Goal: Task Accomplishment & Management: Complete application form

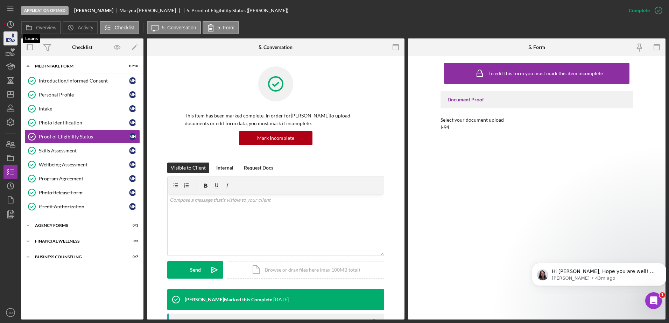
click at [7, 39] on polygon "button" at bounding box center [6, 39] width 1 height 3
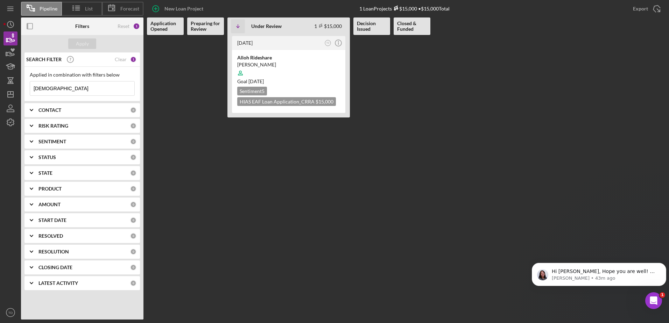
click at [53, 93] on input "alloh" at bounding box center [82, 89] width 104 height 14
type input "a"
type input "fuentes"
click at [272, 57] on div "Ride-Share/Gig Economy" at bounding box center [288, 57] width 103 height 7
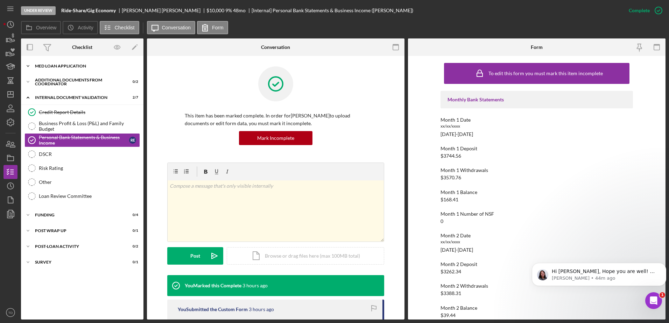
click at [103, 65] on div "MED Loan Application" at bounding box center [85, 66] width 100 height 4
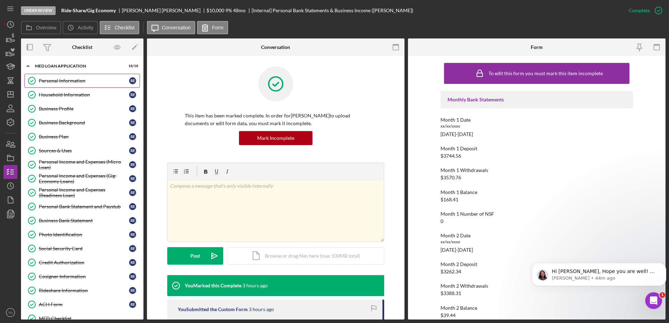
click at [79, 78] on div "Personal Information" at bounding box center [84, 81] width 90 height 6
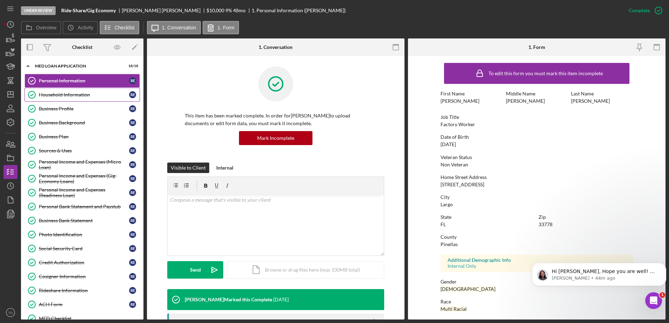
click at [67, 96] on div "Household Information" at bounding box center [84, 95] width 90 height 6
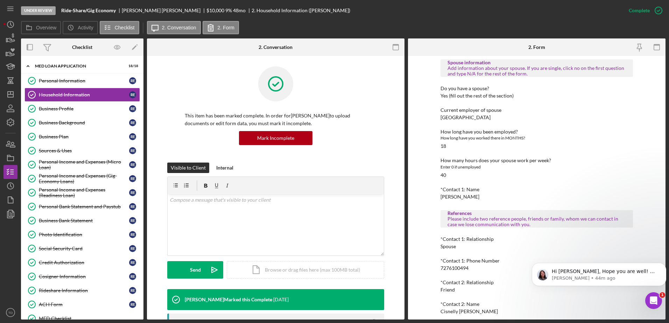
scroll to position [361, 0]
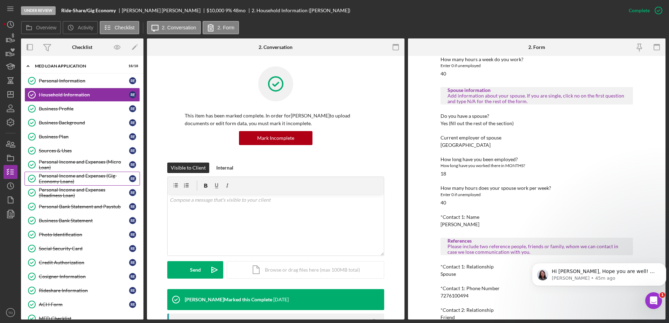
click at [59, 182] on div "Personal Income and Expenses (Gig-Economy Loans)" at bounding box center [84, 178] width 90 height 11
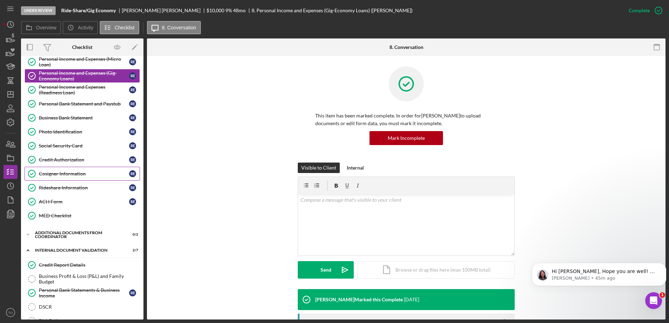
scroll to position [103, 0]
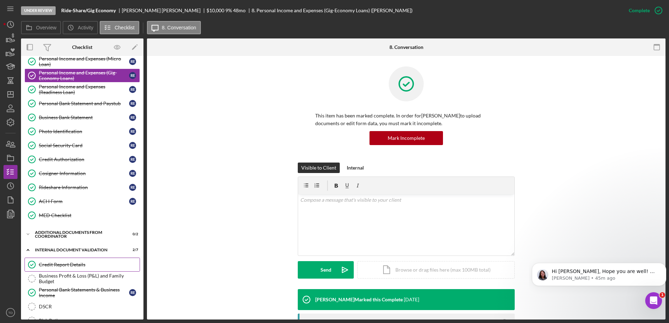
click at [73, 261] on link "Credit Report Details Credit Report Details" at bounding box center [81, 265] width 115 height 14
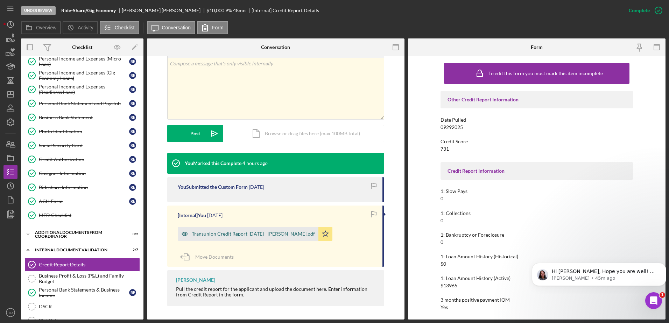
click at [250, 231] on div "Transunion Credit Report 9.29.2025 - Fuentes.pdf" at bounding box center [253, 234] width 123 height 6
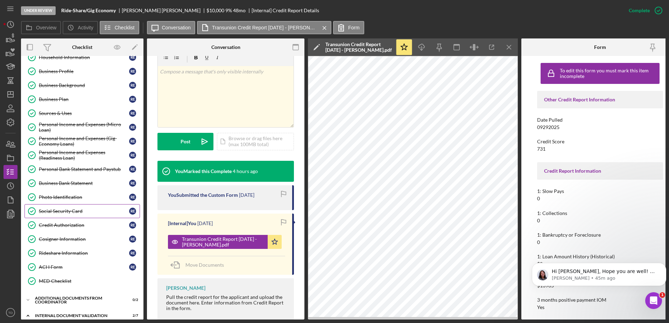
scroll to position [36, 0]
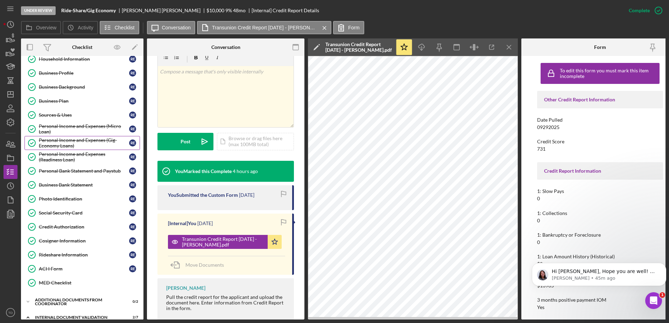
click at [76, 136] on link "Personal Income and Expenses (Gig-Economy Loans) Personal Income and Expenses (…" at bounding box center [81, 143] width 115 height 14
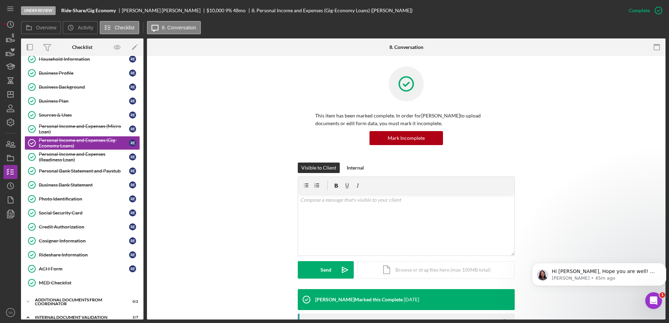
scroll to position [165, 0]
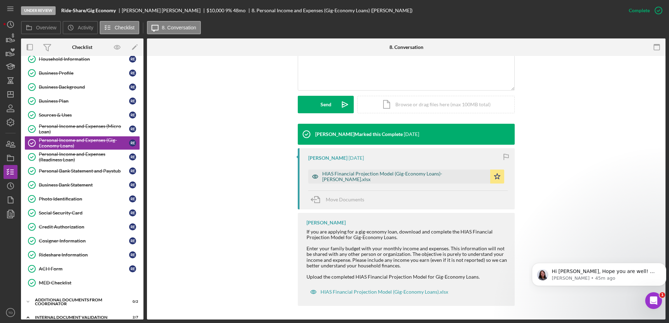
click at [346, 177] on div "HIAS Financial Projection Model (Gig-Economy Loans)-RONY ESPINOZA.xlsx" at bounding box center [404, 176] width 164 height 11
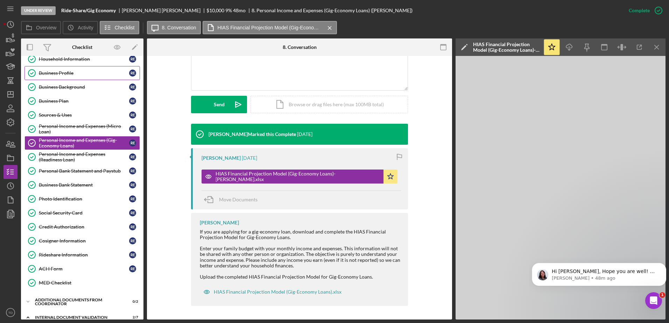
click at [71, 74] on div "Business Profile" at bounding box center [84, 73] width 90 height 6
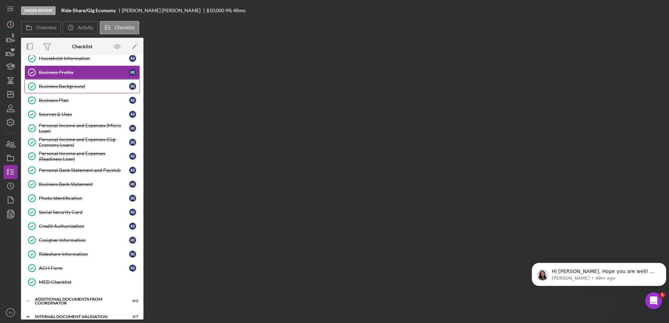
click at [68, 91] on link "Business Background Business Background R E" at bounding box center [81, 86] width 115 height 14
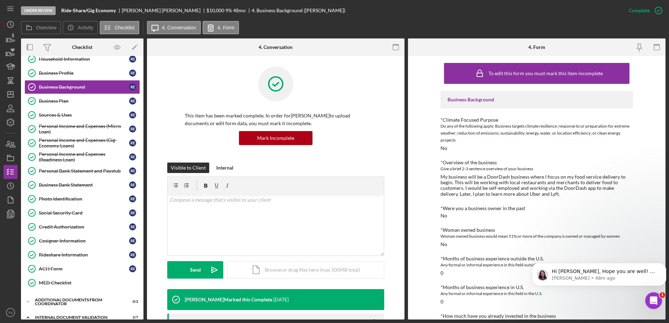
scroll to position [107, 0]
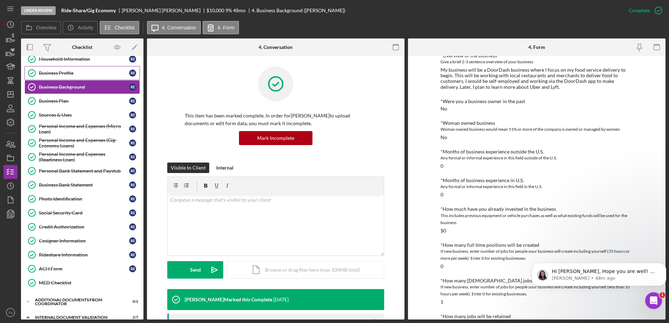
click at [81, 76] on div "Business Profile" at bounding box center [84, 73] width 90 height 6
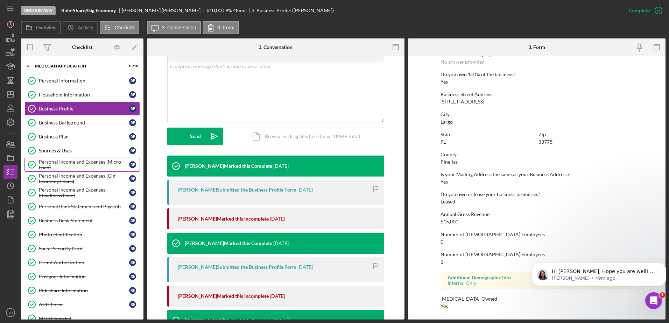
click at [84, 158] on link "Personal Income and Expenses (Micro Loan) Personal Income and Expenses (Micro L…" at bounding box center [81, 165] width 115 height 14
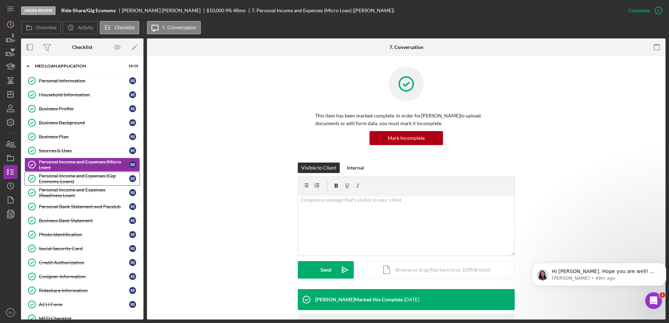
click at [81, 183] on div "Personal Income and Expenses (Gig-Economy Loans)" at bounding box center [84, 178] width 90 height 11
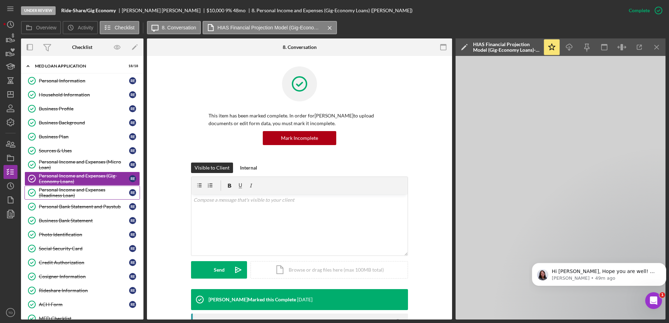
click at [84, 187] on div "Personal Income and Expenses (Readiness Loan)" at bounding box center [84, 192] width 90 height 11
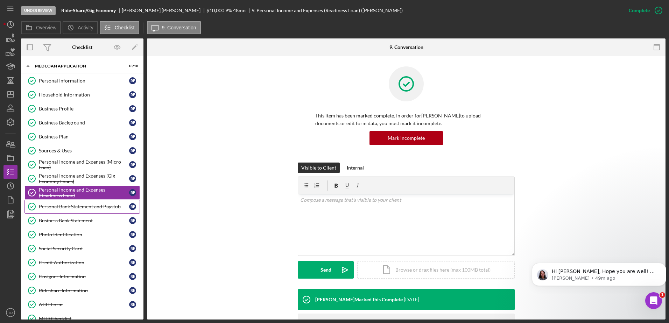
click at [79, 209] on div "Personal Bank Statement and Paystub" at bounding box center [84, 207] width 90 height 6
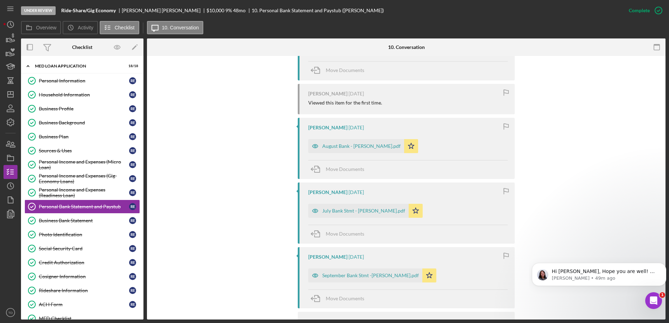
scroll to position [457, 0]
click at [328, 147] on div "August Bank - Rony Espinsoza.pdf" at bounding box center [361, 146] width 78 height 6
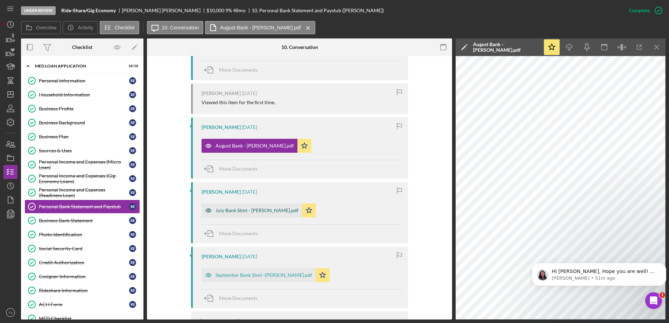
click at [245, 207] on div "July Bank Stmt - Rony Espinoza.pdf" at bounding box center [251, 211] width 100 height 14
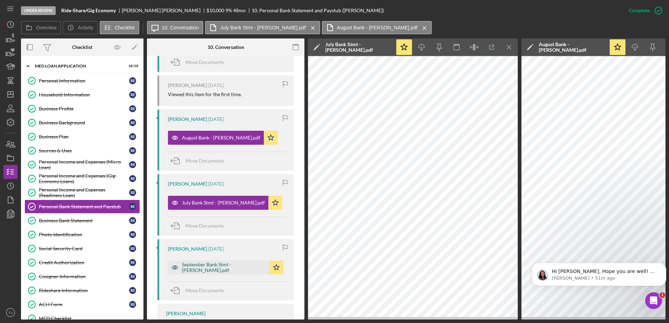
click at [223, 273] on div "September Bank Stmt -Rony Espinoza.pdf" at bounding box center [224, 267] width 84 height 11
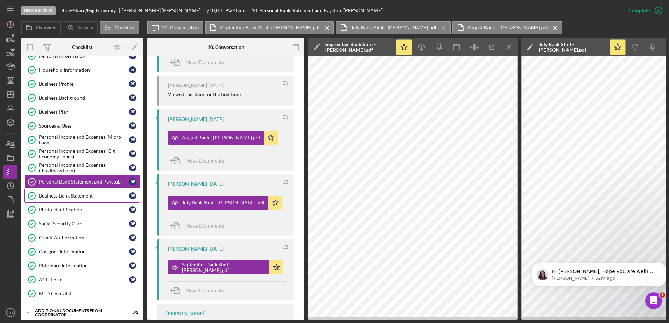
scroll to position [0, 0]
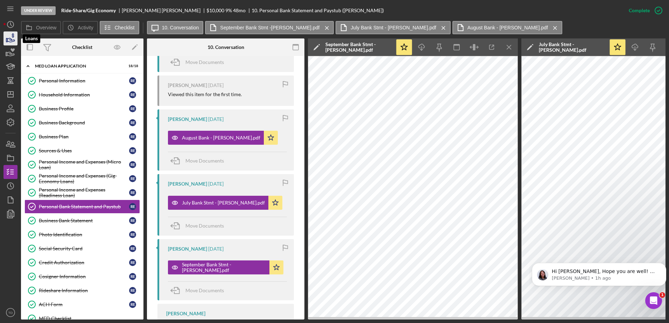
click at [16, 40] on icon "button" at bounding box center [10, 38] width 17 height 17
